Goal: Task Accomplishment & Management: Use online tool/utility

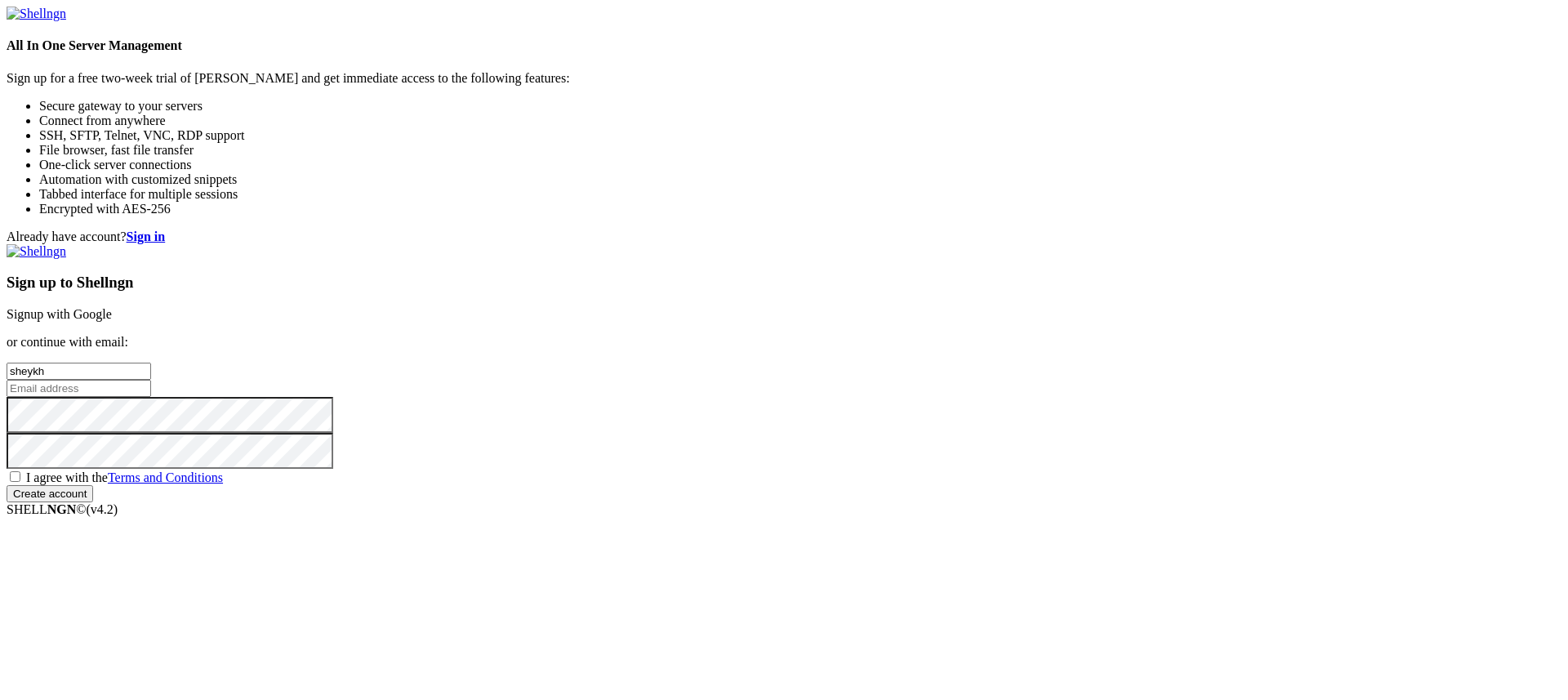
type input "sheykh"
type input "[EMAIL_ADDRESS][DOMAIN_NAME]"
click at [223, 471] on span "I agree with the Terms and Conditions" at bounding box center [124, 478] width 197 height 14
click at [21, 471] on input "I agree with the Terms and Conditions" at bounding box center [15, 477] width 11 height 11
checkbox input "true"
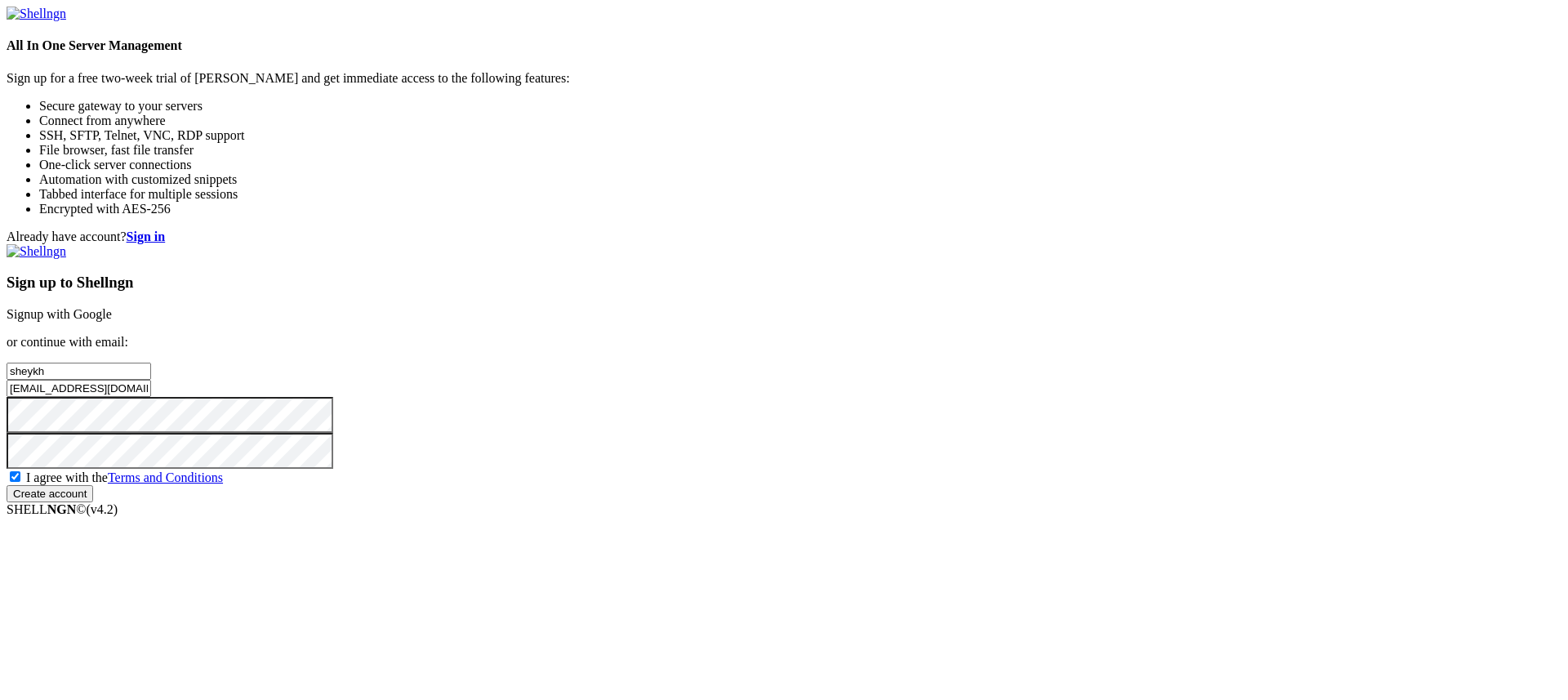
click at [93, 503] on input "Create account" at bounding box center [49, 494] width 87 height 17
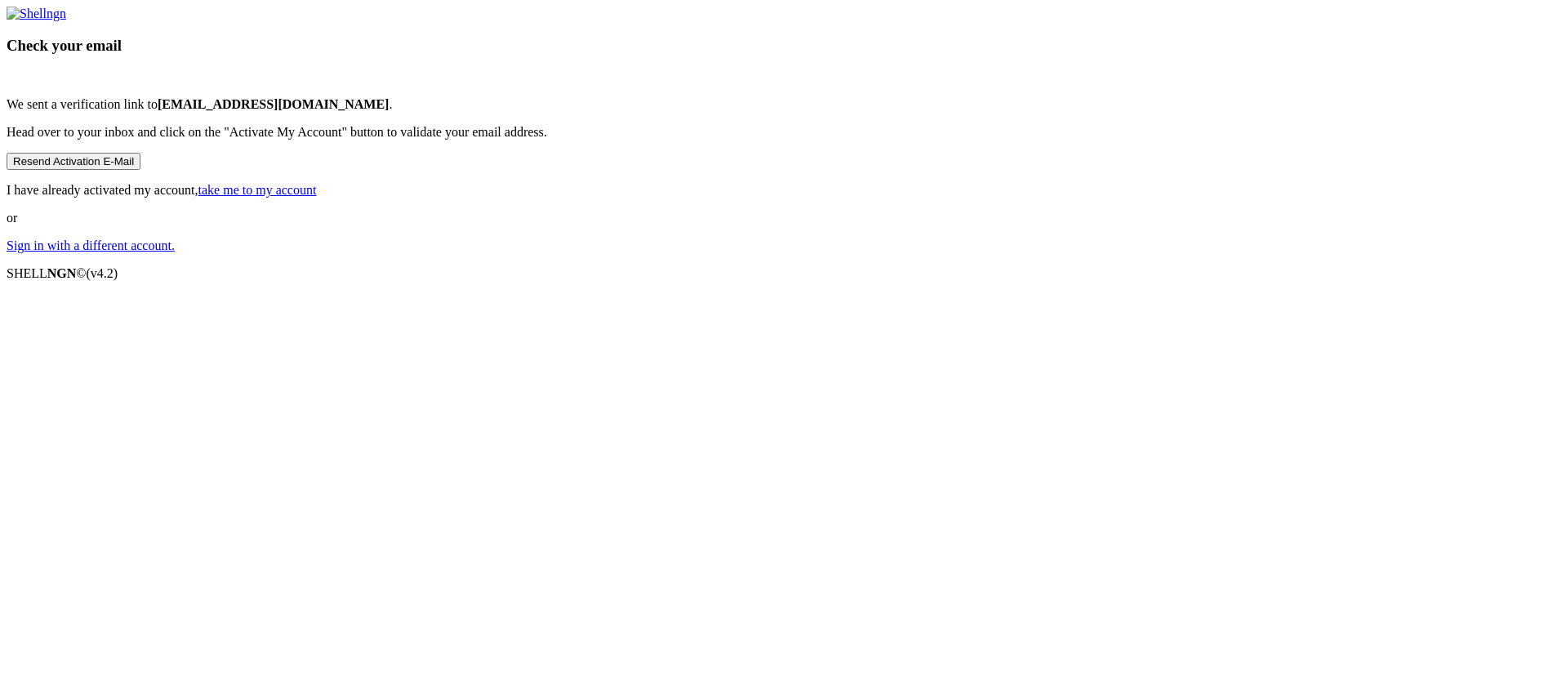
click at [140, 170] on button "Resend Activation E-Mail" at bounding box center [73, 161] width 134 height 17
click at [317, 197] on link "take me to my account" at bounding box center [257, 190] width 119 height 14
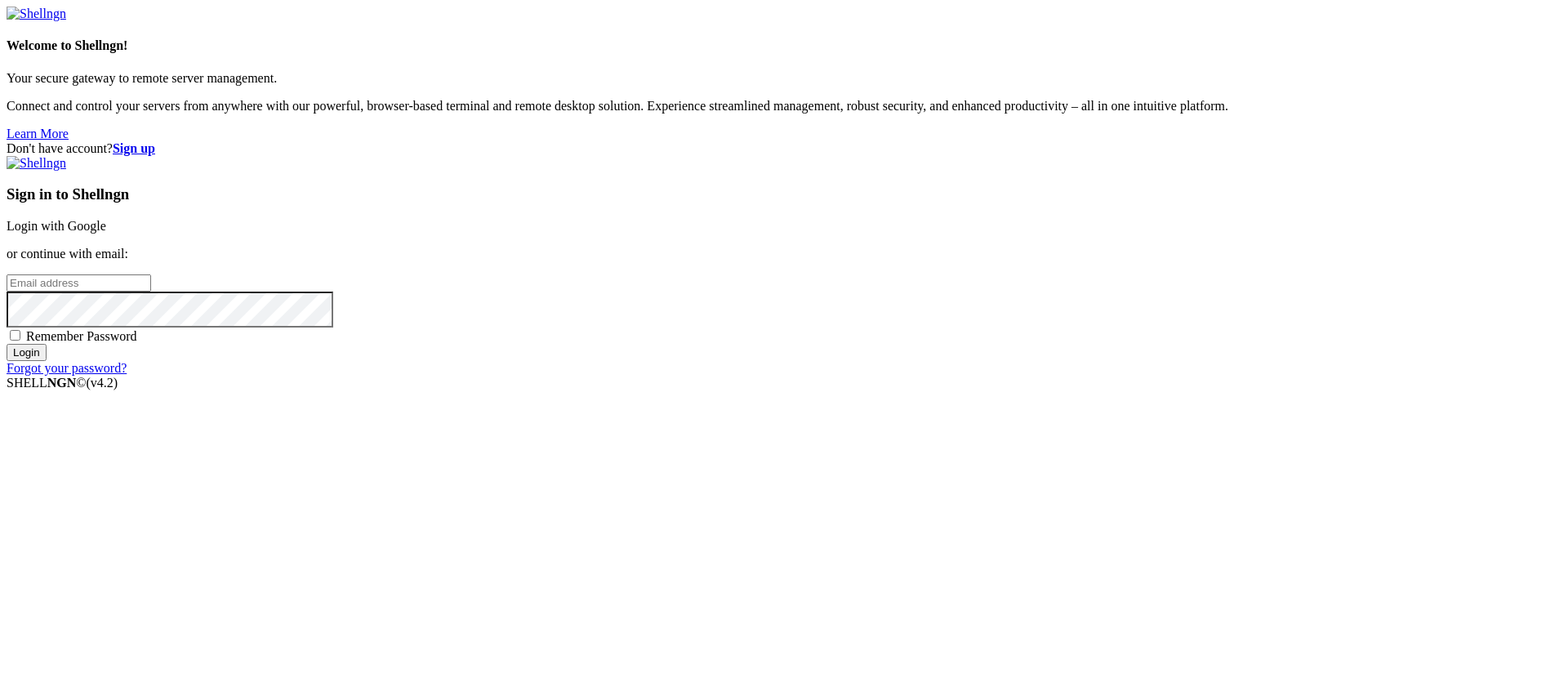
click at [151, 292] on input "email" at bounding box center [79, 282] width 145 height 17
type input "[EMAIL_ADDRESS][DOMAIN_NAME]"
click at [6, 344] on input "Login" at bounding box center [26, 352] width 40 height 17
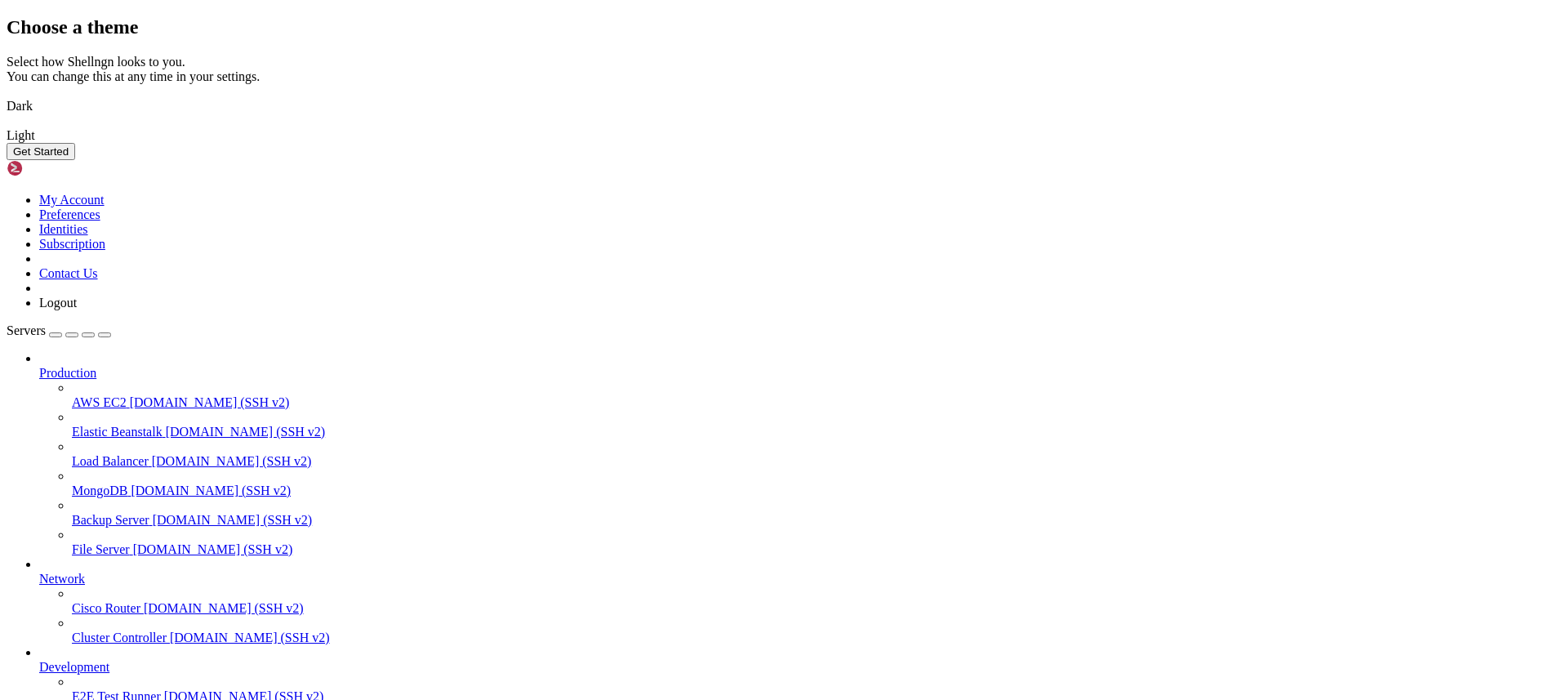
click at [6, 96] on img at bounding box center [6, 96] width 0 height 0
click at [75, 160] on button "Get Started" at bounding box center [40, 151] width 69 height 17
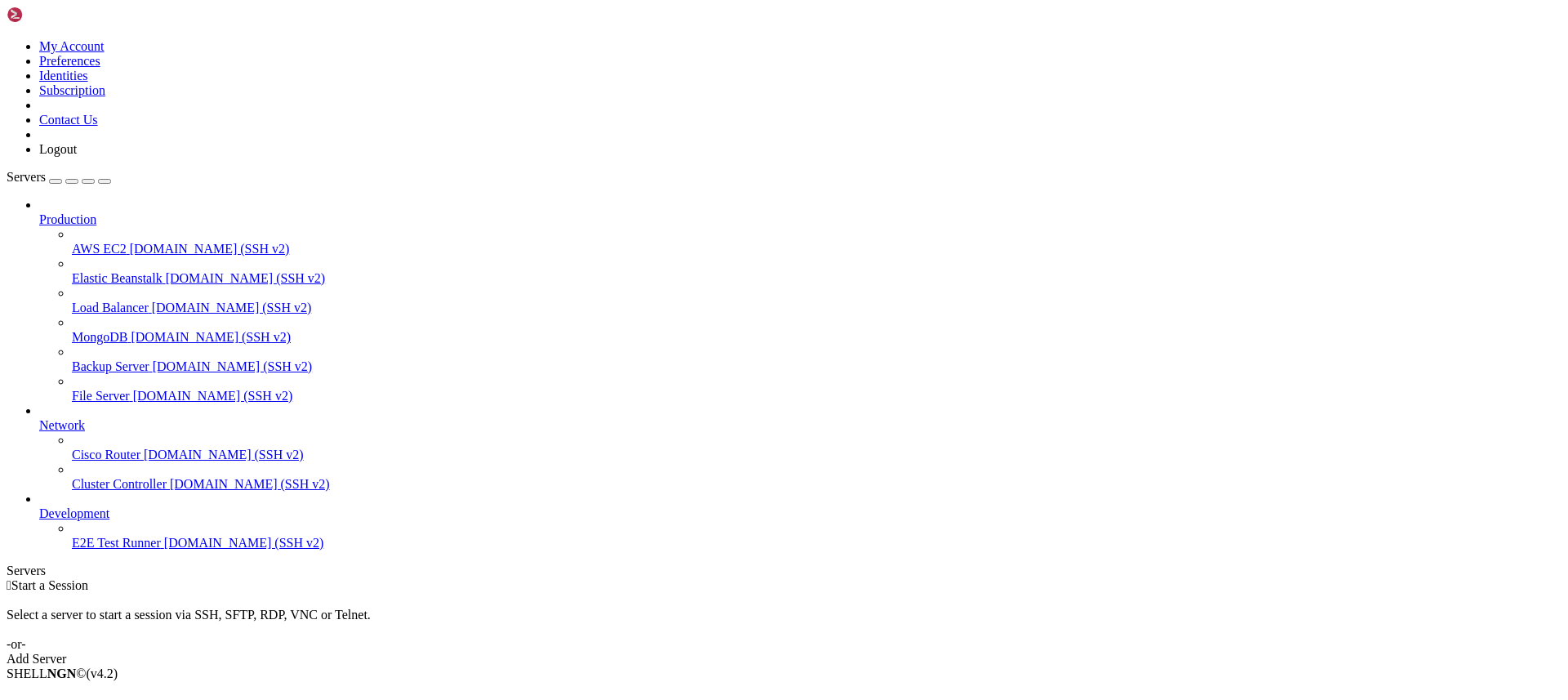
click at [900, 652] on div "Add Server" at bounding box center [784, 659] width 1555 height 14
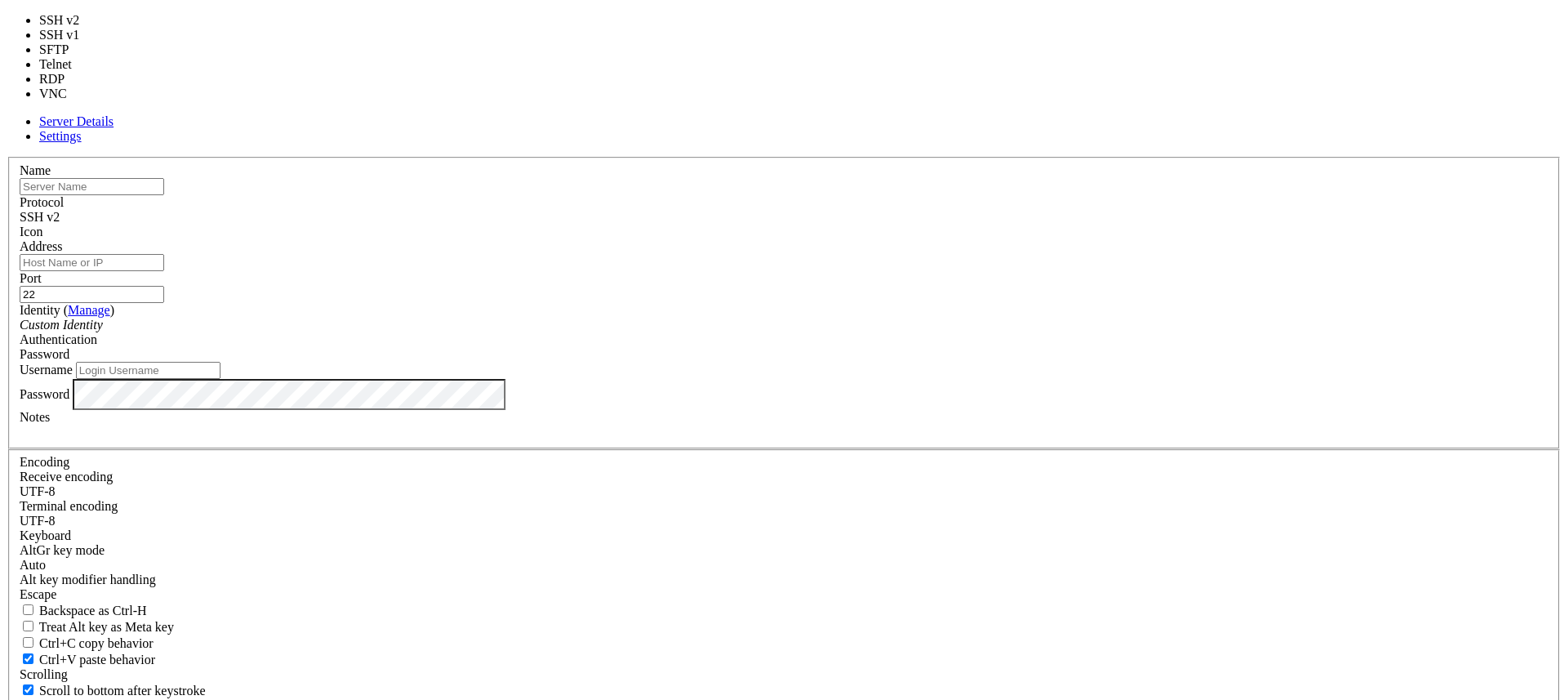
click at [884, 210] on div "SSH v2" at bounding box center [784, 217] width 1529 height 14
click at [895, 210] on div "SSH v2" at bounding box center [784, 217] width 1529 height 14
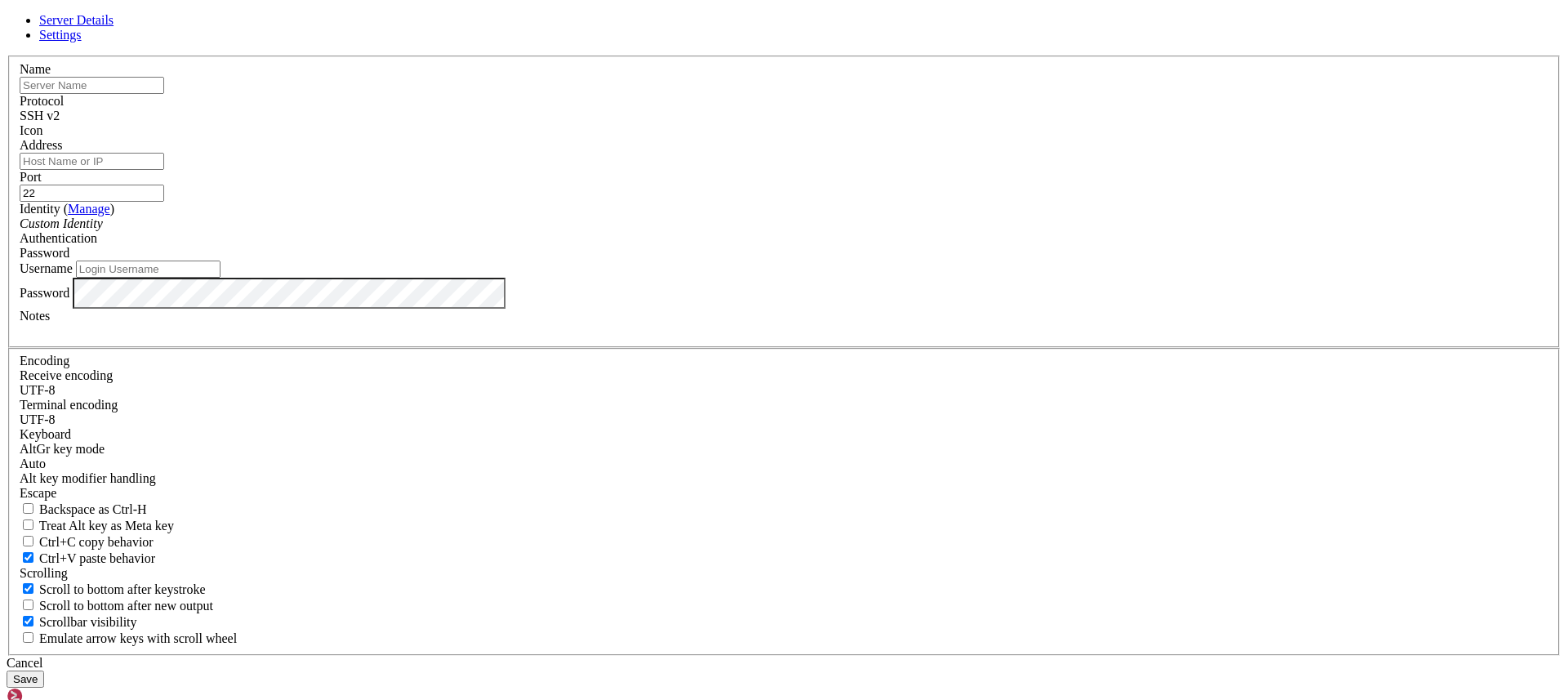
click at [20, 138] on span at bounding box center [20, 138] width 0 height 0
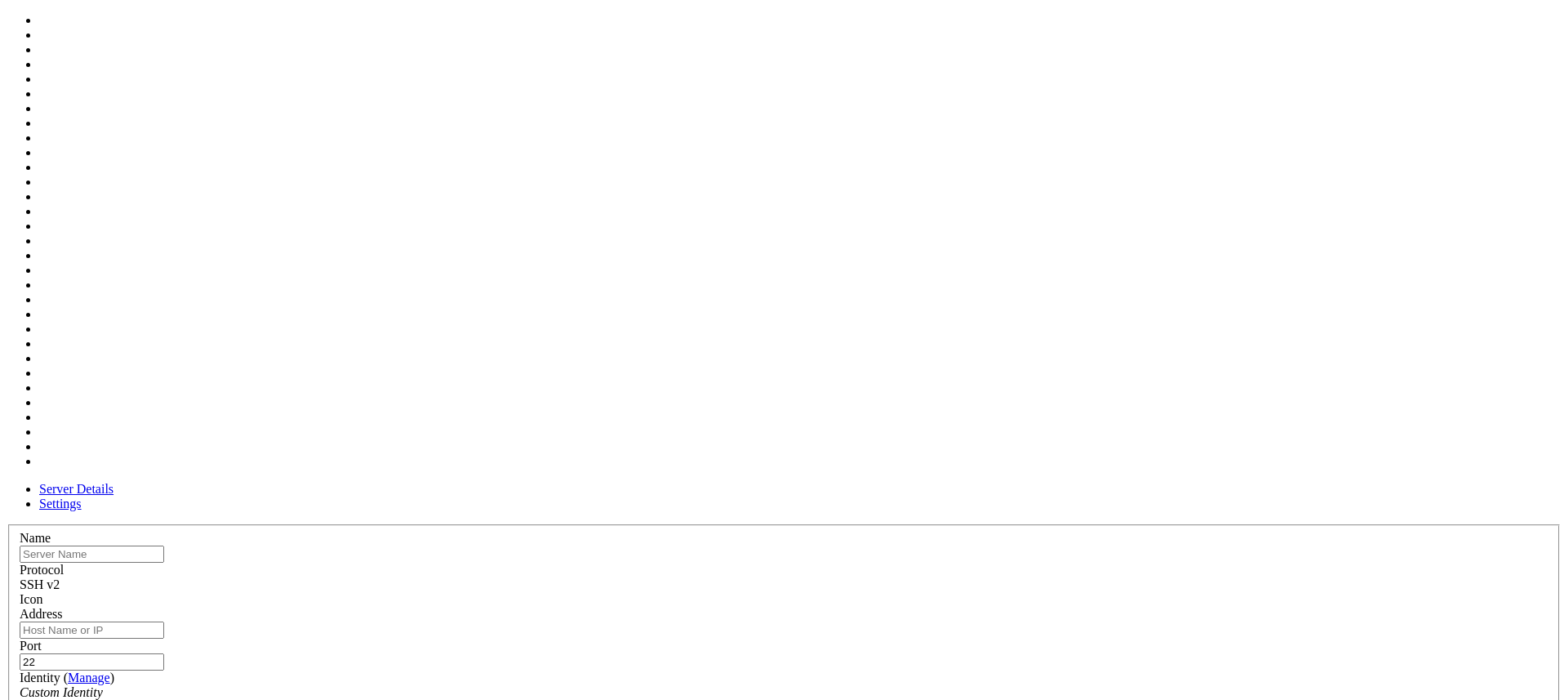
click at [20, 607] on span at bounding box center [20, 607] width 0 height 0
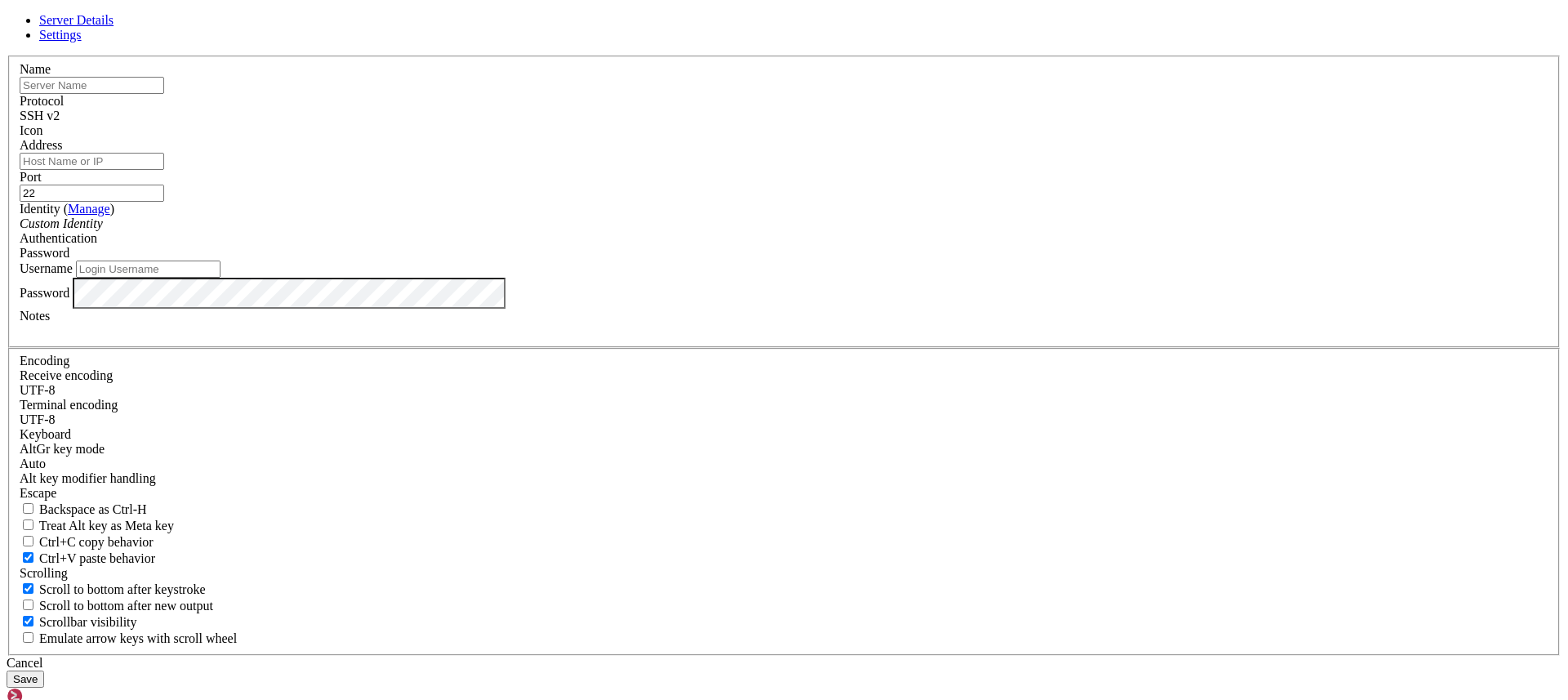
click at [164, 202] on input "22" at bounding box center [92, 193] width 145 height 17
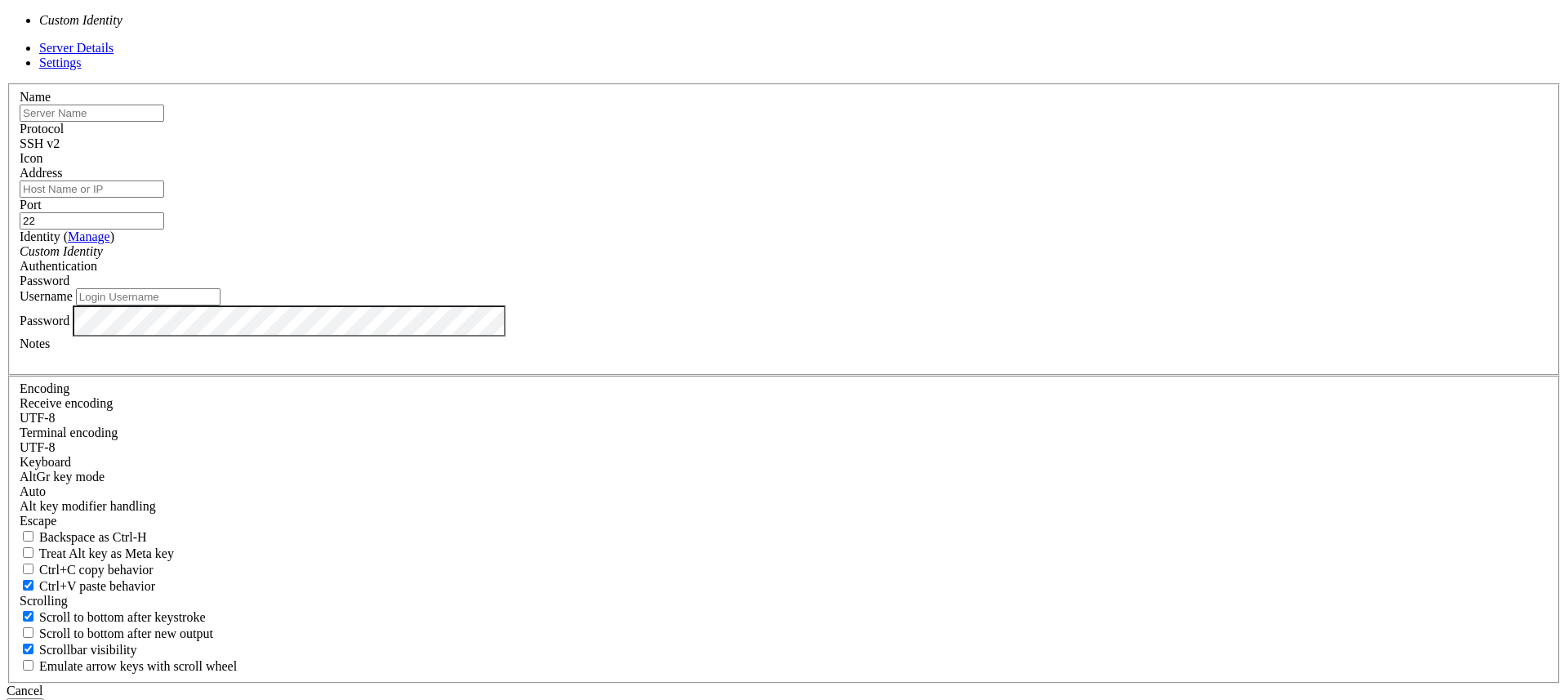
click at [759, 259] on div "Custom Identity" at bounding box center [784, 252] width 1529 height 14
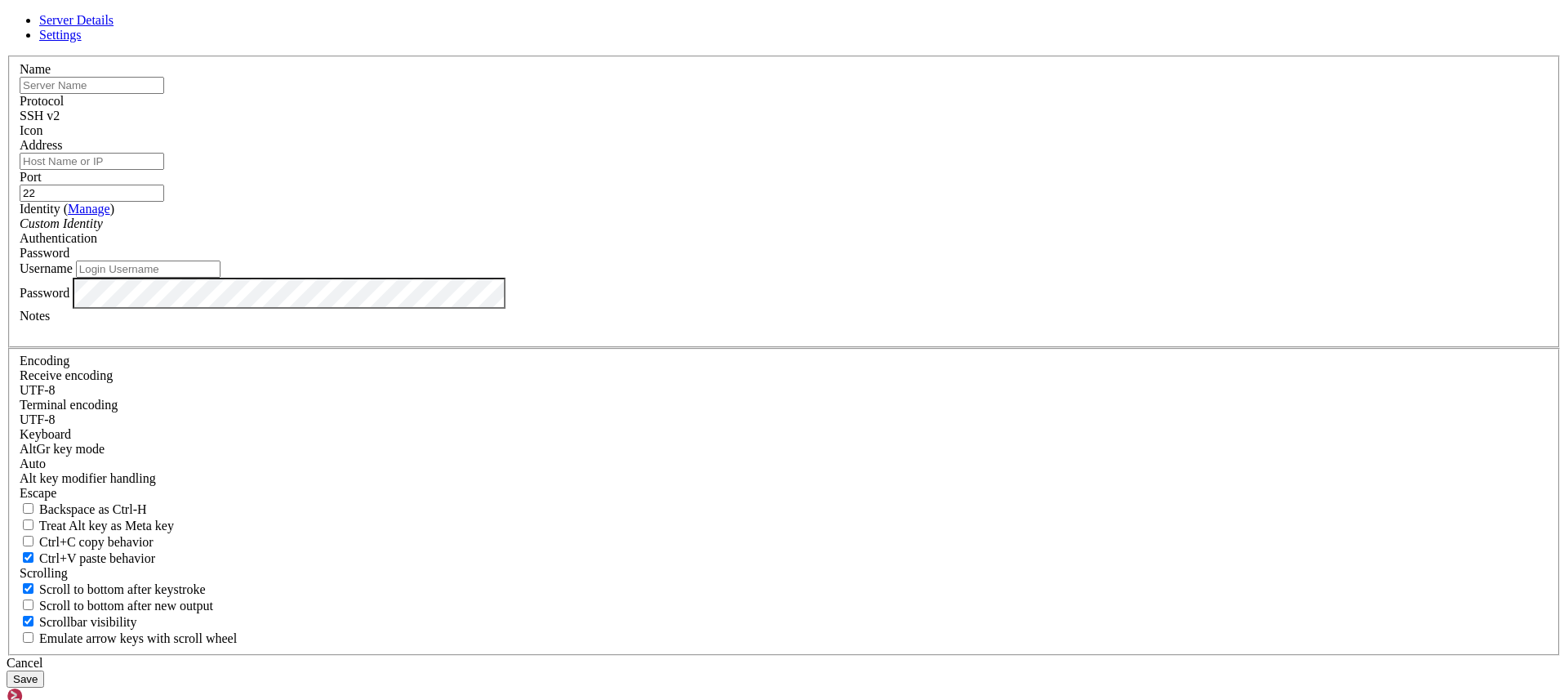
click at [164, 94] on input "text" at bounding box center [92, 85] width 145 height 17
type input "sheykh"
click at [953, 261] on div "Password" at bounding box center [784, 253] width 1529 height 14
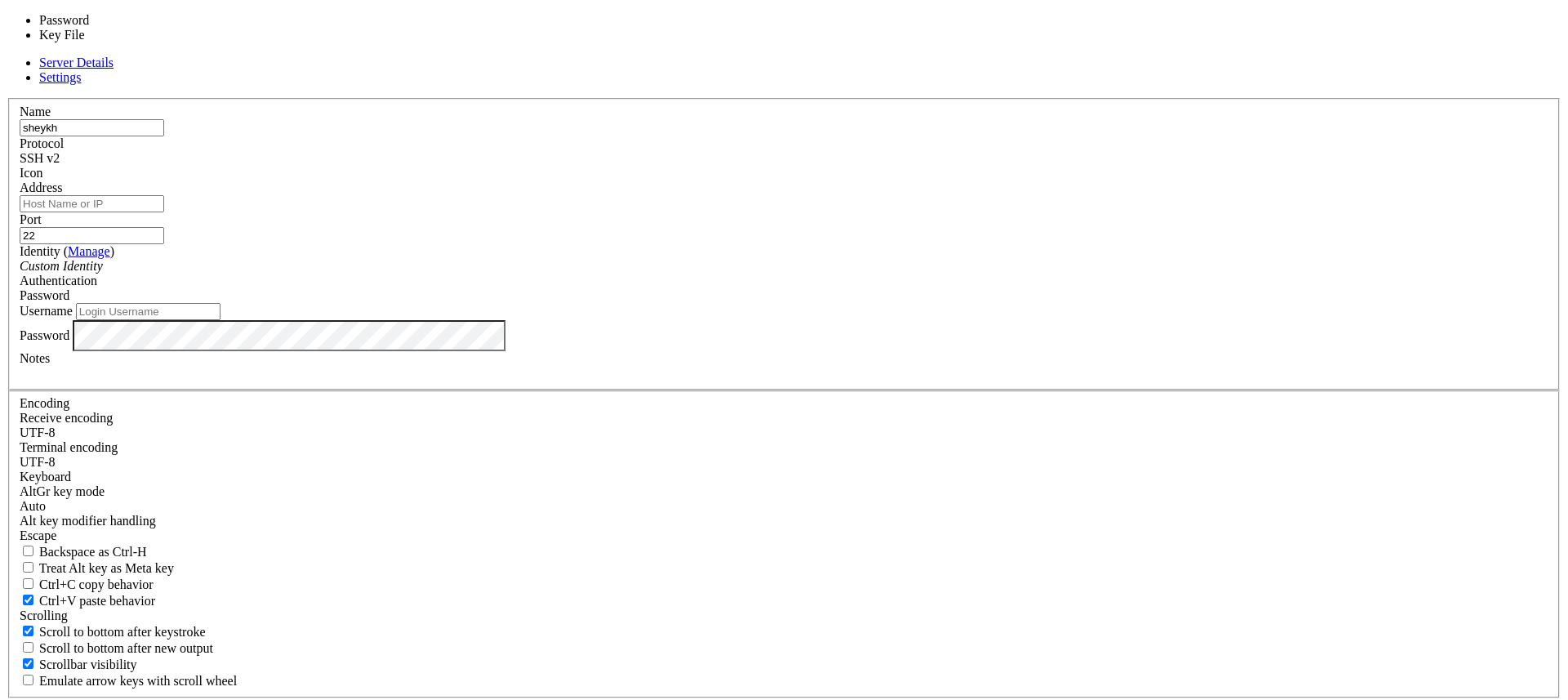
click at [953, 304] on div "Password" at bounding box center [784, 296] width 1529 height 14
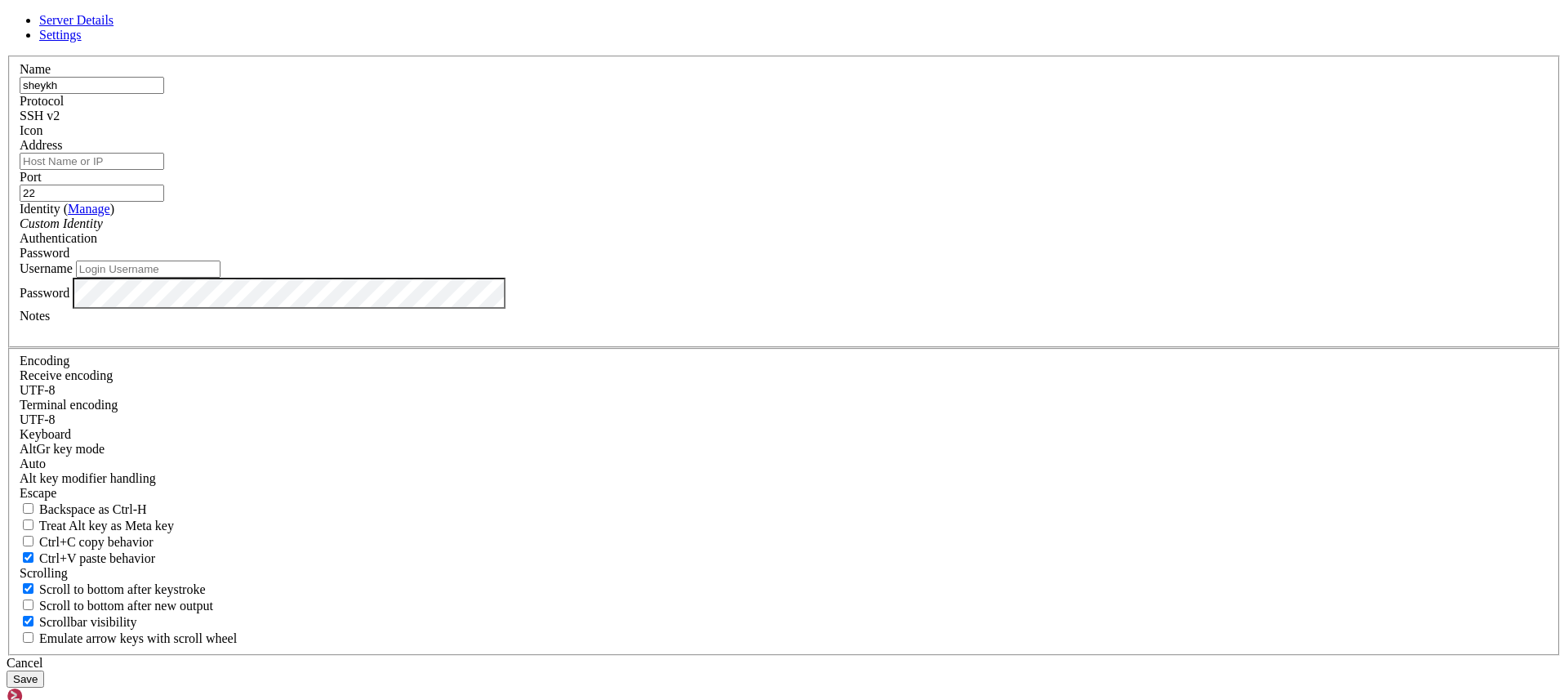
click at [666, 278] on div "Username" at bounding box center [784, 269] width 1529 height 17
click at [220, 278] on input "Username" at bounding box center [148, 269] width 145 height 17
type input "root"
click at [164, 170] on input "Address" at bounding box center [92, 161] width 145 height 17
type input "[TECHNICAL_ID]"
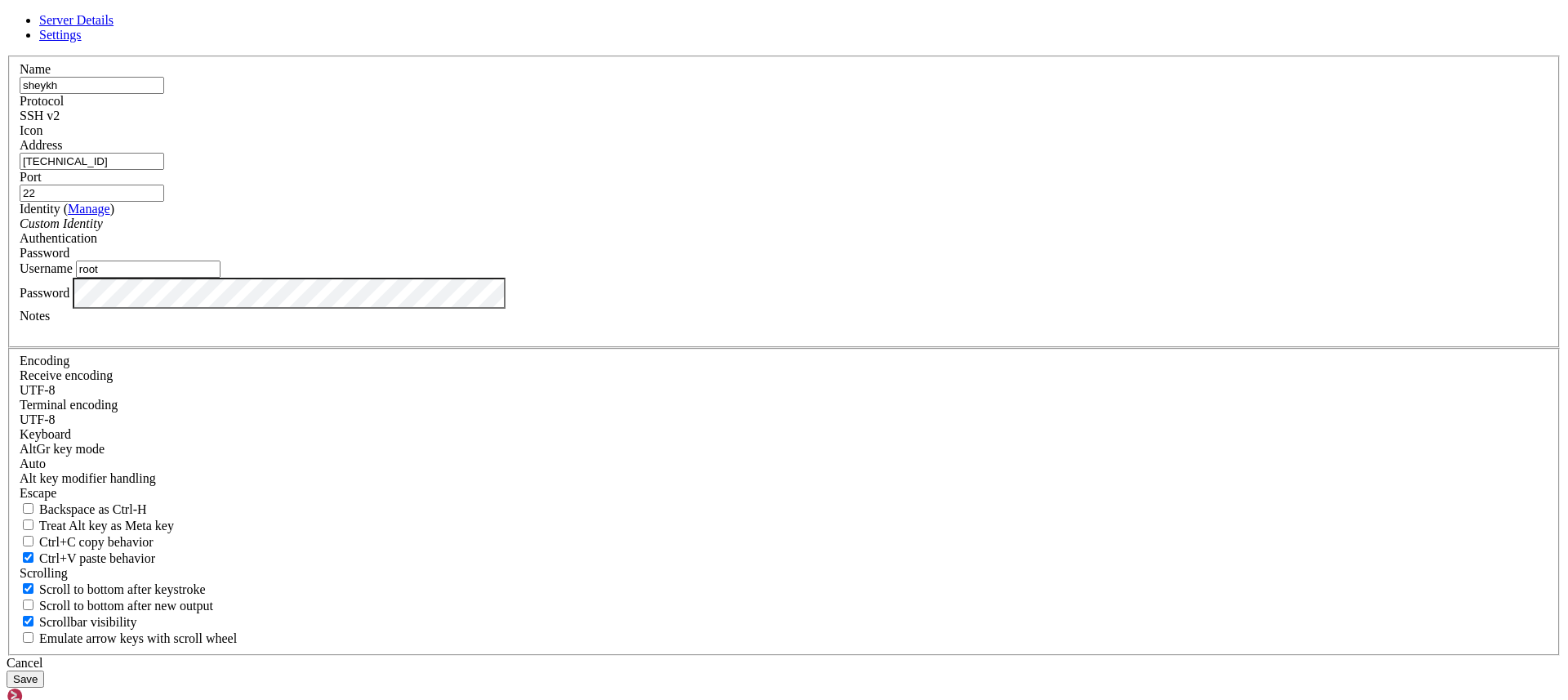
click at [164, 202] on input "22" at bounding box center [92, 193] width 145 height 17
type input "9011"
click at [44, 671] on button "Save" at bounding box center [25, 679] width 37 height 17
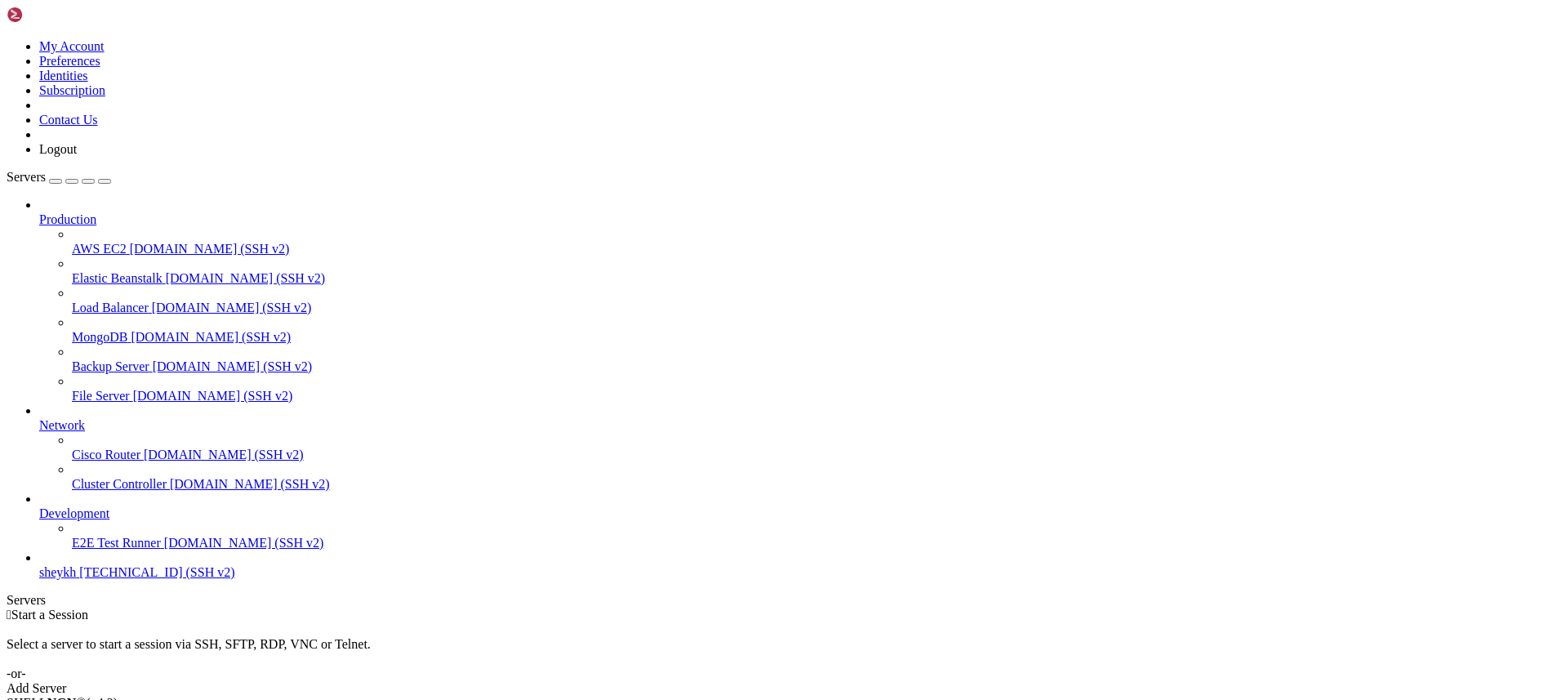
click at [124, 579] on span "[TECHNICAL_ID] (SSH v2)" at bounding box center [157, 572] width 155 height 14
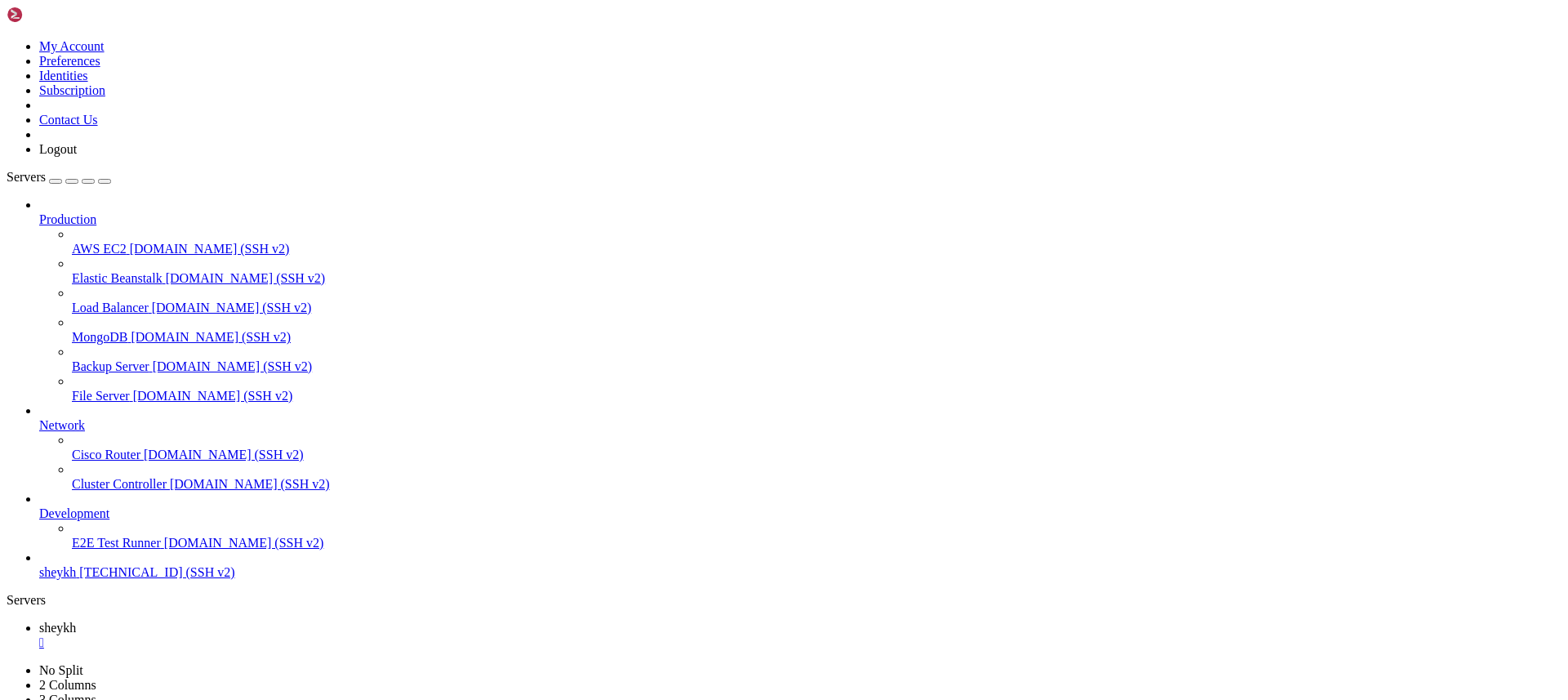
scroll to position [14, 0]
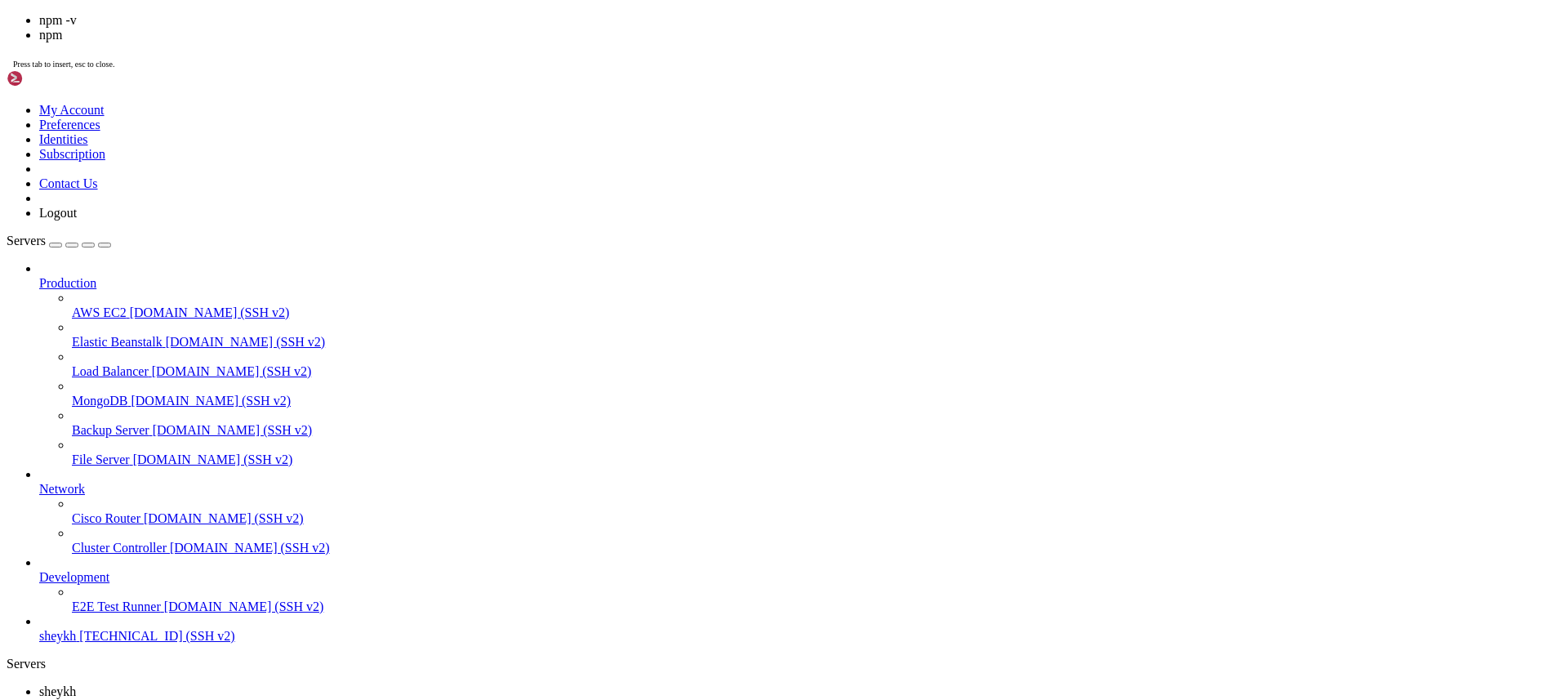
scroll to position [1059, 0]
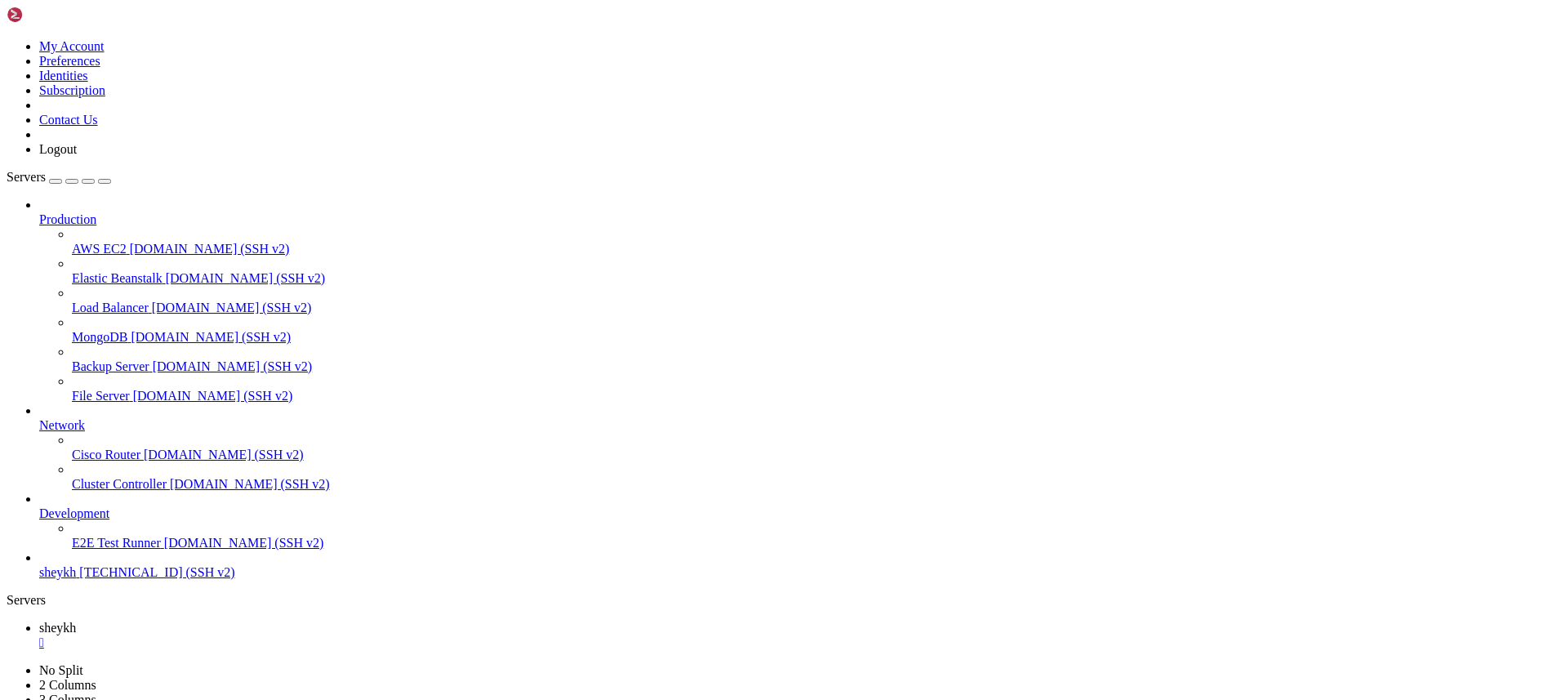
drag, startPoint x: 429, startPoint y: 1484, endPoint x: 14, endPoint y: 1265, distance: 469.2
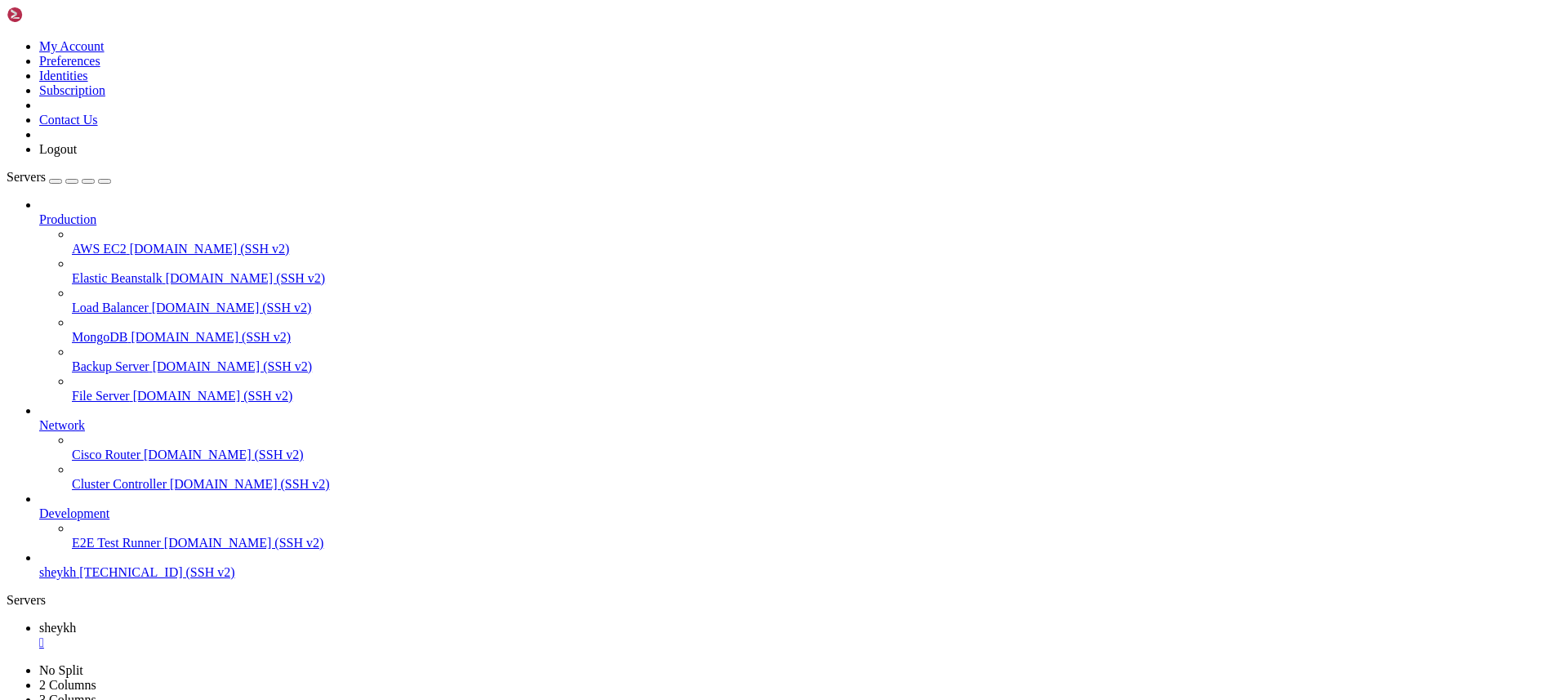
copy div "root@fastcreate-448473:~# cd ~/.nvm && git pull origin master && cd - From [URL…"
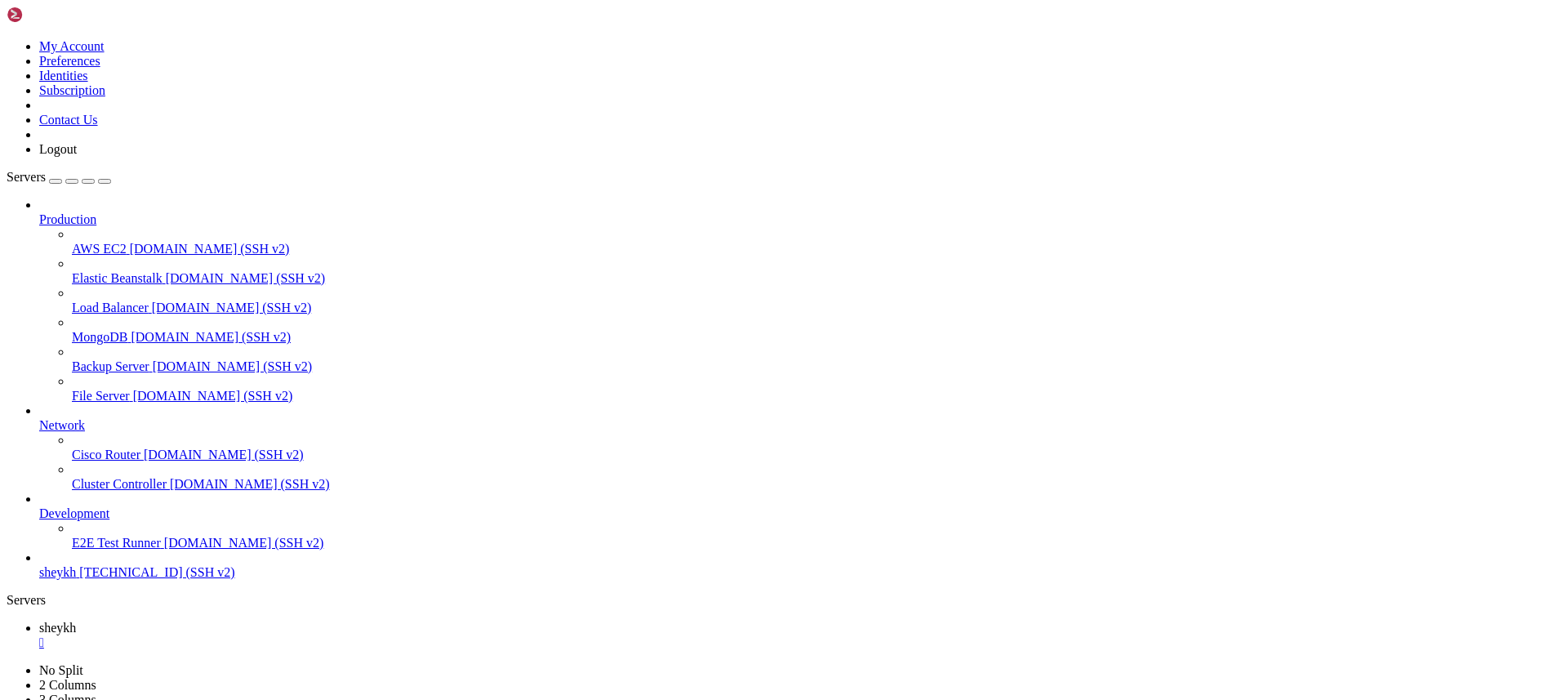
scroll to position [38547, 0]
